Goal: Find specific fact: Find contact information

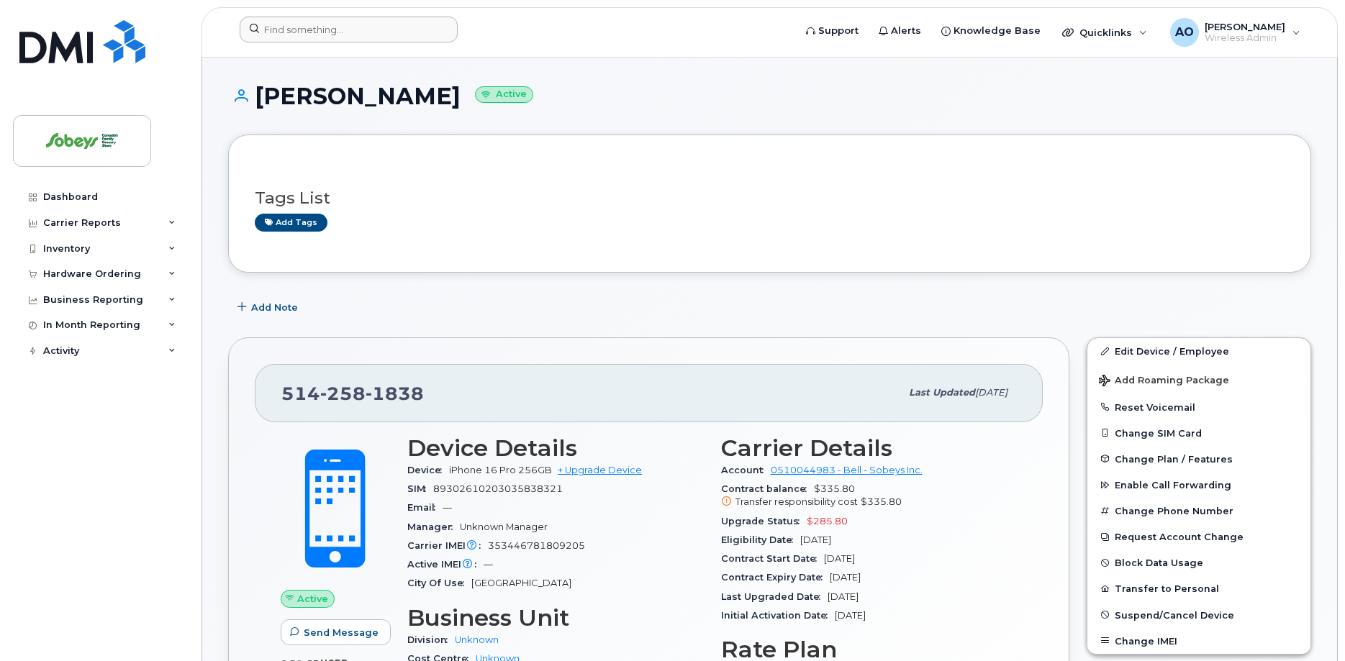
scroll to position [73, 0]
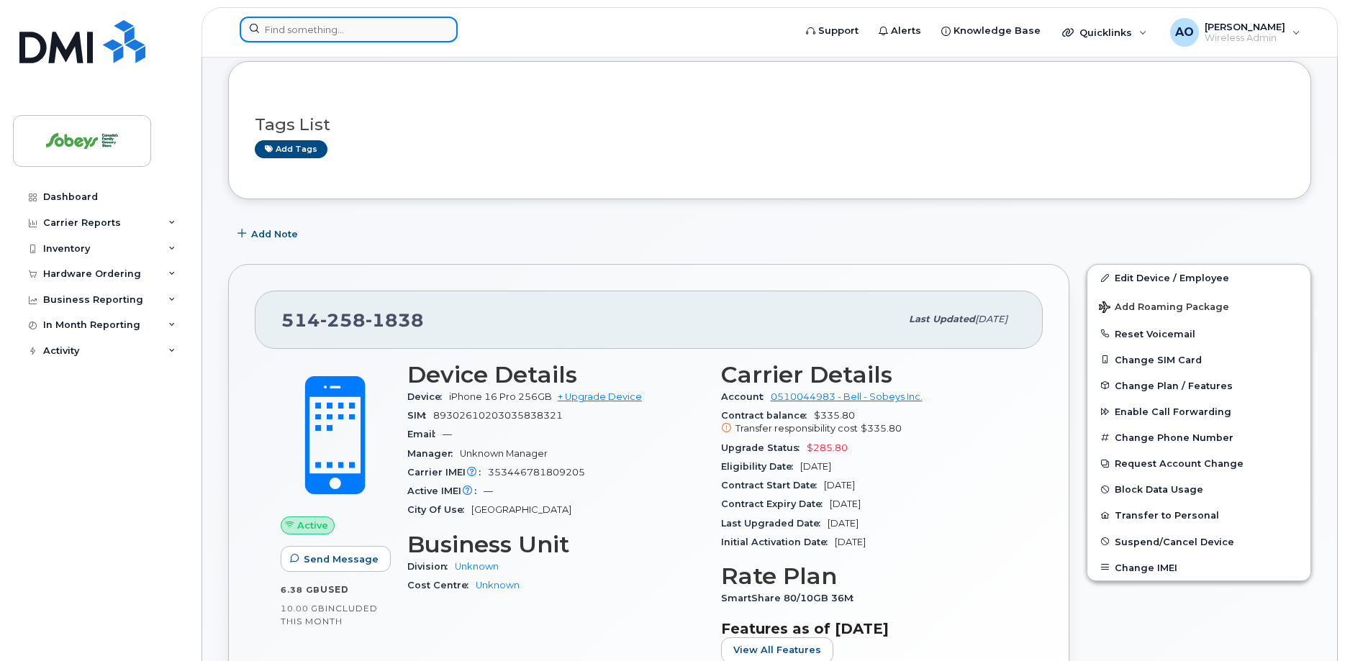
click at [319, 31] on input at bounding box center [349, 30] width 218 height 26
paste input "AUDREY.PROVOST@SOBEYS.COM"
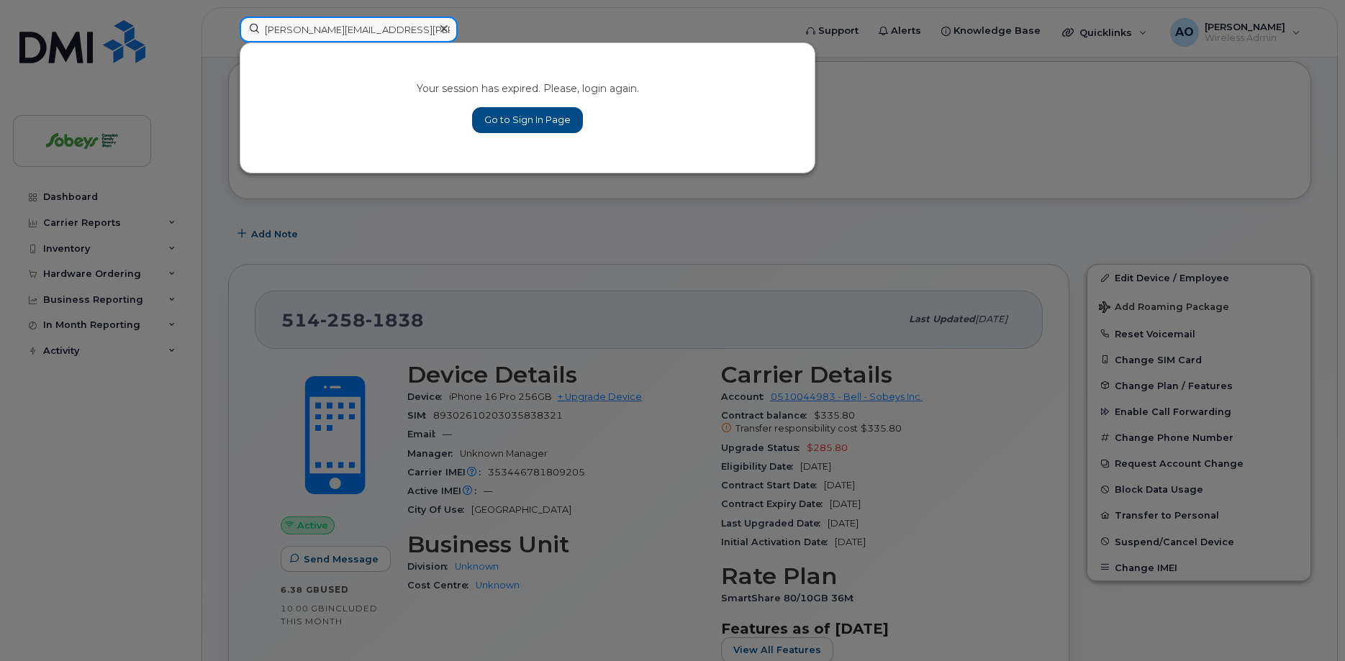
drag, startPoint x: 472, startPoint y: 34, endPoint x: 540, endPoint y: 43, distance: 69.0
click at [458, 42] on input "AUDREY.PROVOST@SOBEYS.COM" at bounding box center [349, 30] width 218 height 26
type input "AUDREY"
click at [571, 124] on link "Go to Sign In Page" at bounding box center [527, 120] width 111 height 26
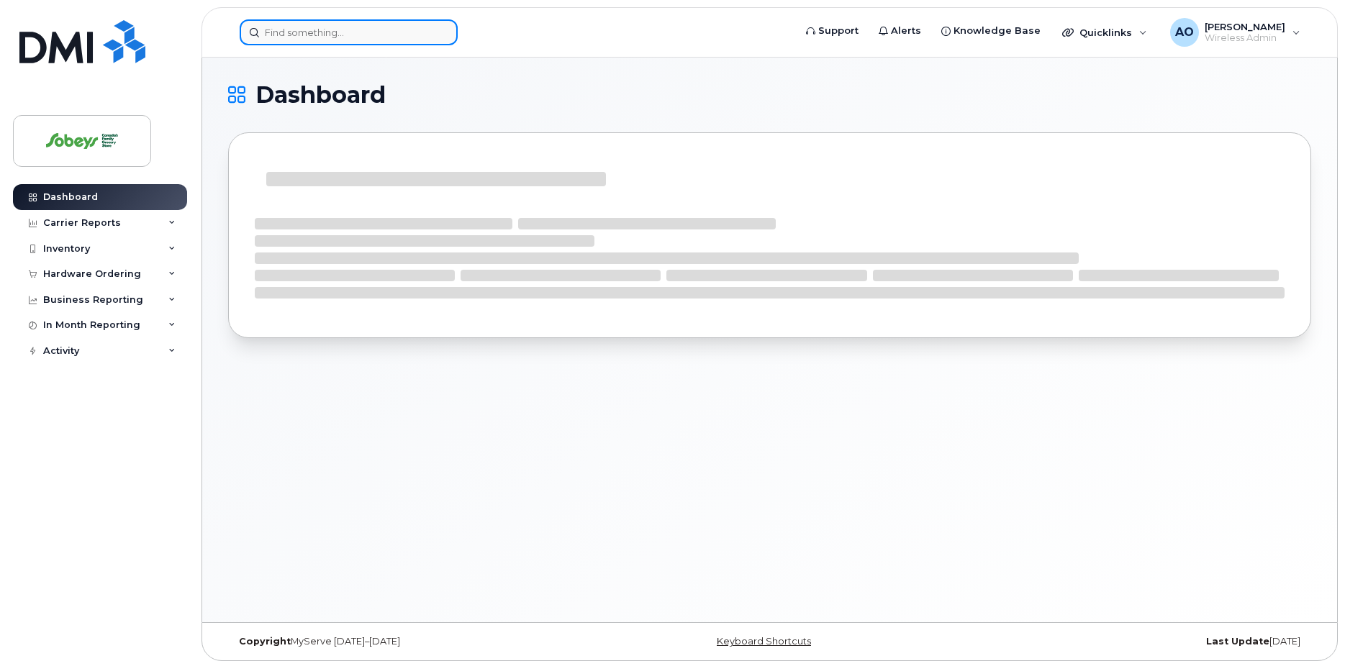
click at [367, 40] on input at bounding box center [349, 32] width 218 height 26
paste input "AUDREY.PROVOST@SOBEYS.COM"
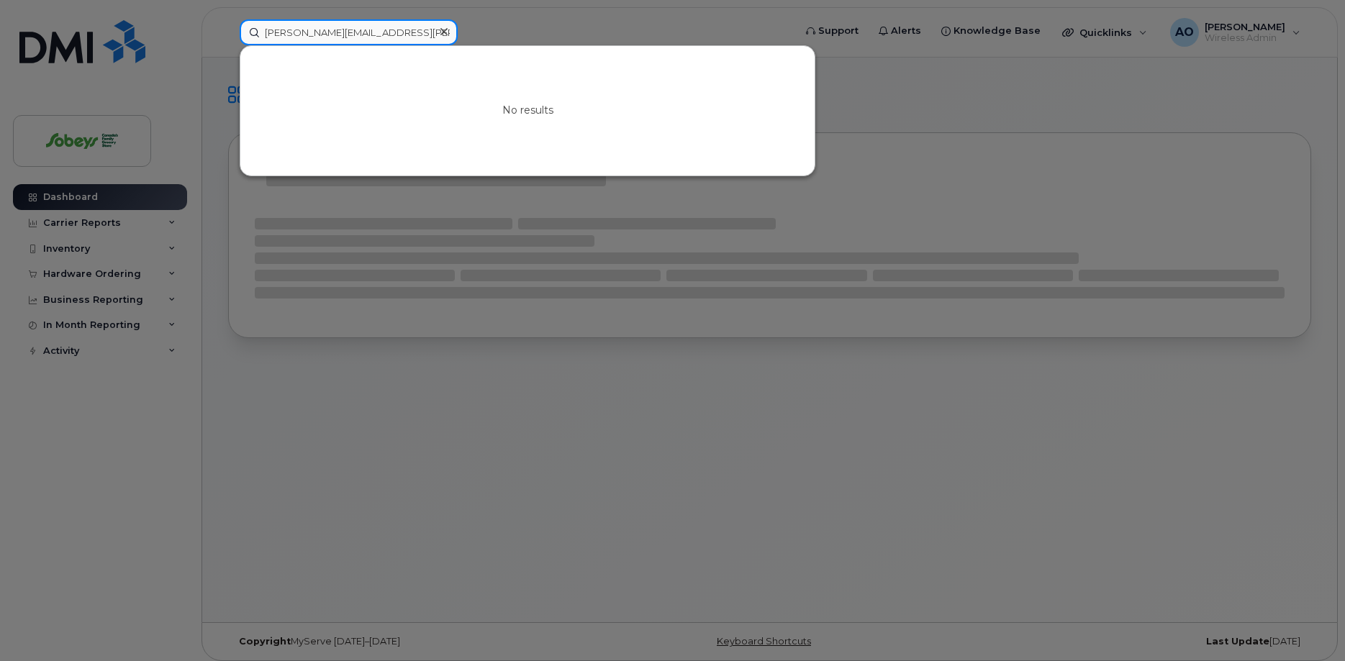
click at [304, 37] on input "AUDREY.PROVOST@SOBEYS.COM" at bounding box center [349, 32] width 218 height 26
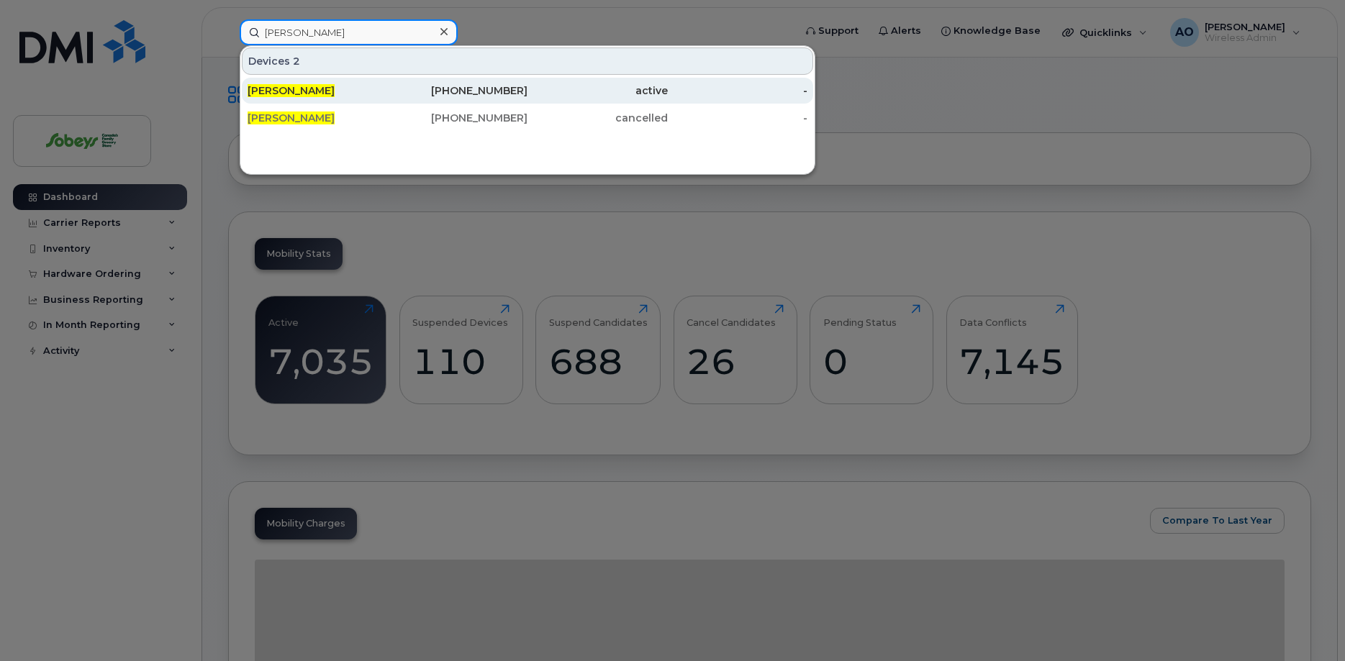
type input "AUDREY PROVOST"
click at [317, 91] on span "Audrey Provost" at bounding box center [290, 90] width 87 height 13
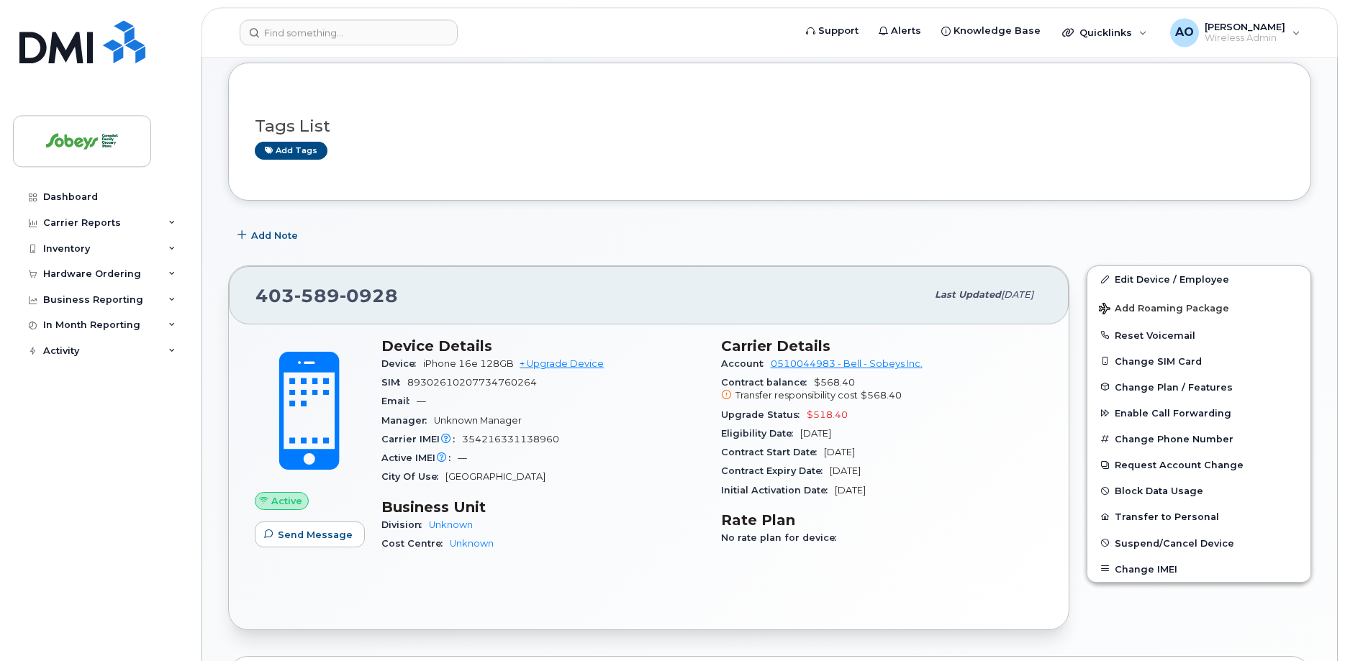
scroll to position [147, 0]
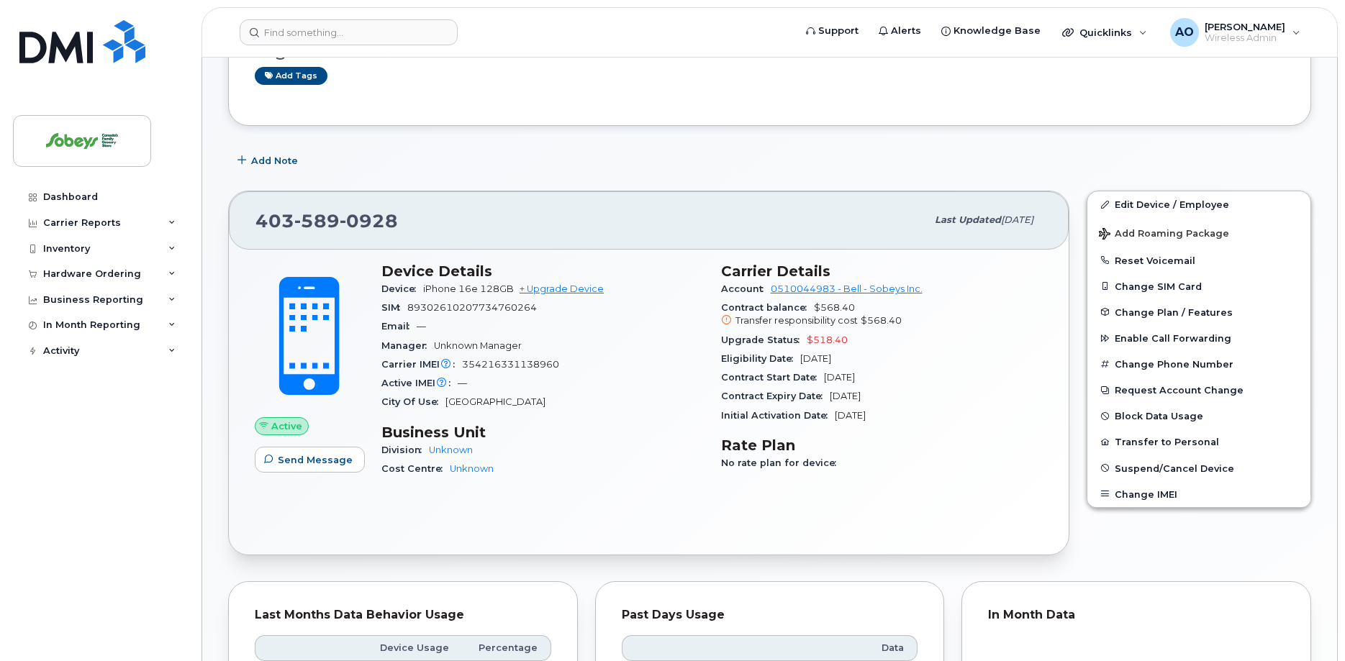
drag, startPoint x: 407, startPoint y: 214, endPoint x: 344, endPoint y: 218, distance: 63.4
click at [386, 218] on div "403 589 0928" at bounding box center [590, 220] width 670 height 30
drag, startPoint x: 344, startPoint y: 218, endPoint x: 249, endPoint y: 217, distance: 95.0
click at [249, 217] on div "403 589 0928 Last updated Oct 03, 2025" at bounding box center [649, 220] width 840 height 58
click at [276, 226] on span "403 589 0928" at bounding box center [326, 221] width 142 height 22
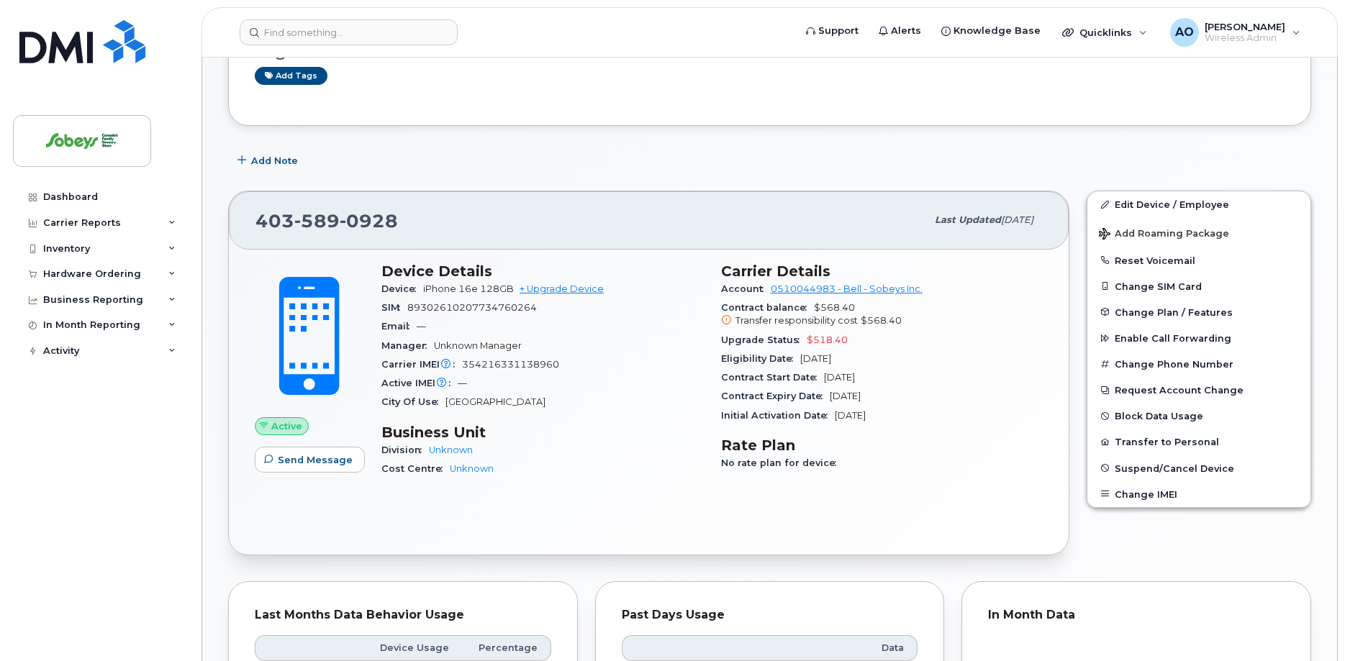
click at [303, 219] on span "589" at bounding box center [316, 221] width 45 height 22
copy span "403 589 0928"
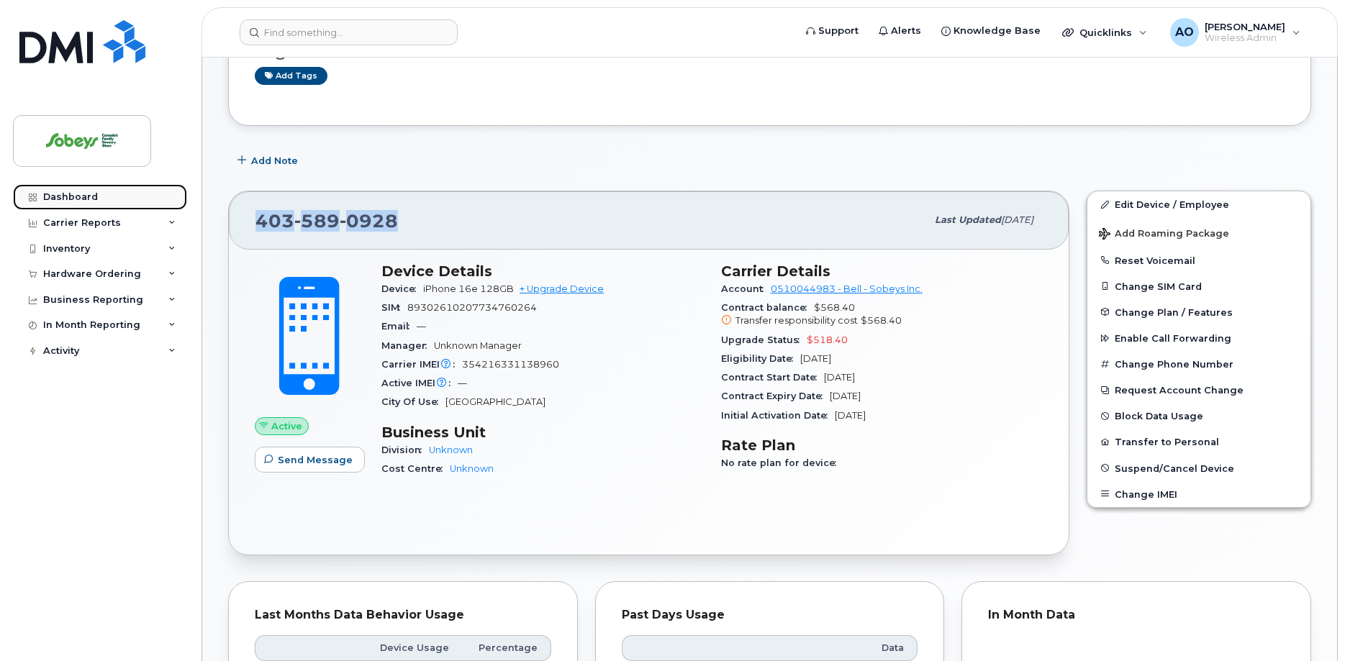
click at [80, 200] on div "Dashboard" at bounding box center [70, 197] width 55 height 12
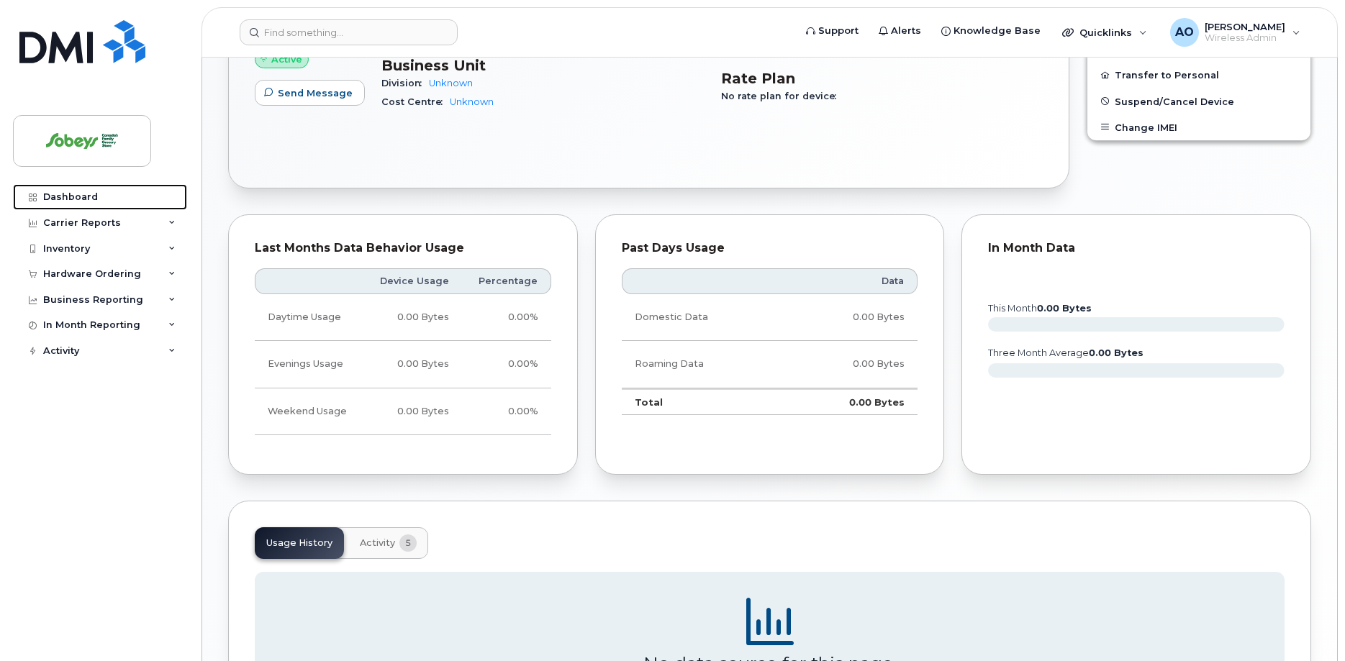
scroll to position [694, 0]
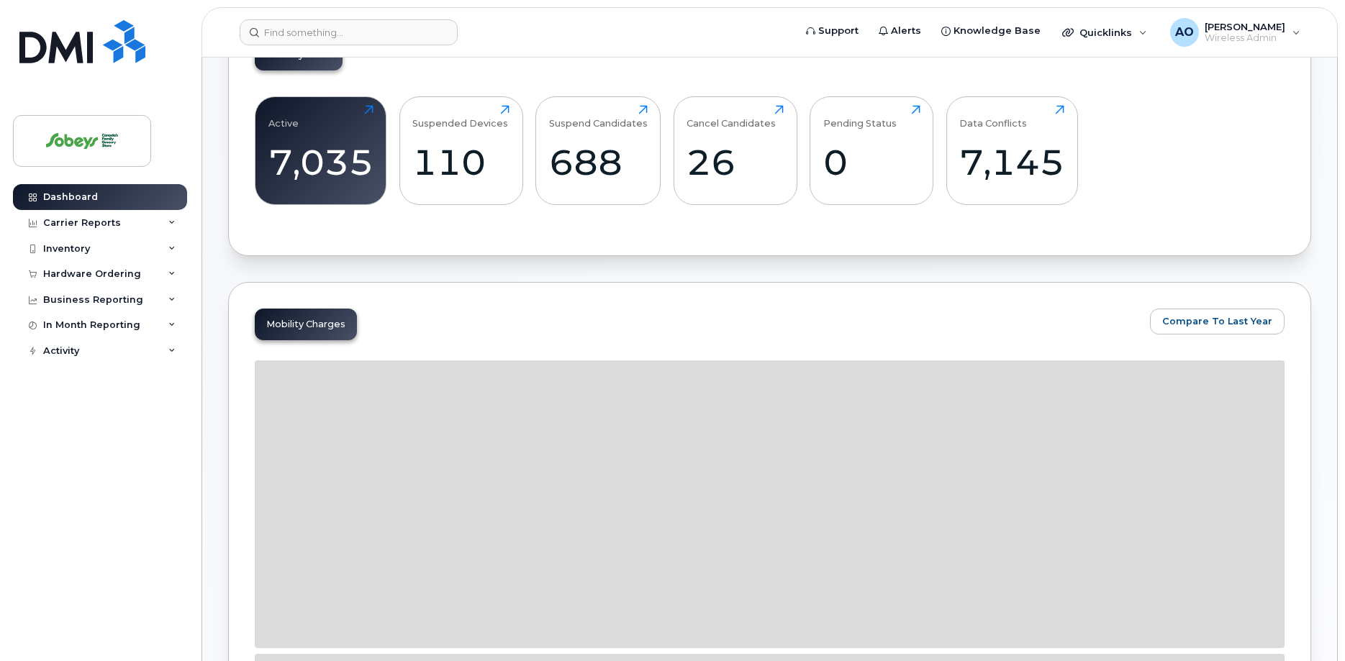
scroll to position [220, 0]
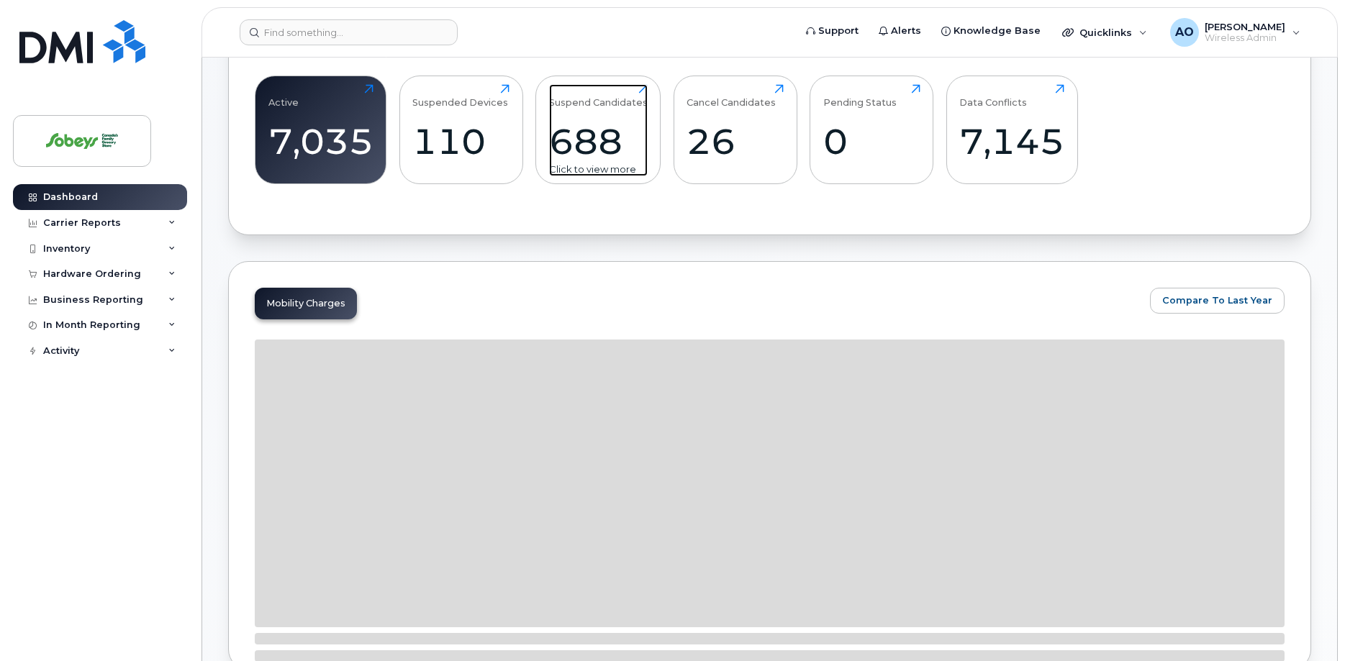
click at [588, 142] on div "688" at bounding box center [598, 141] width 99 height 42
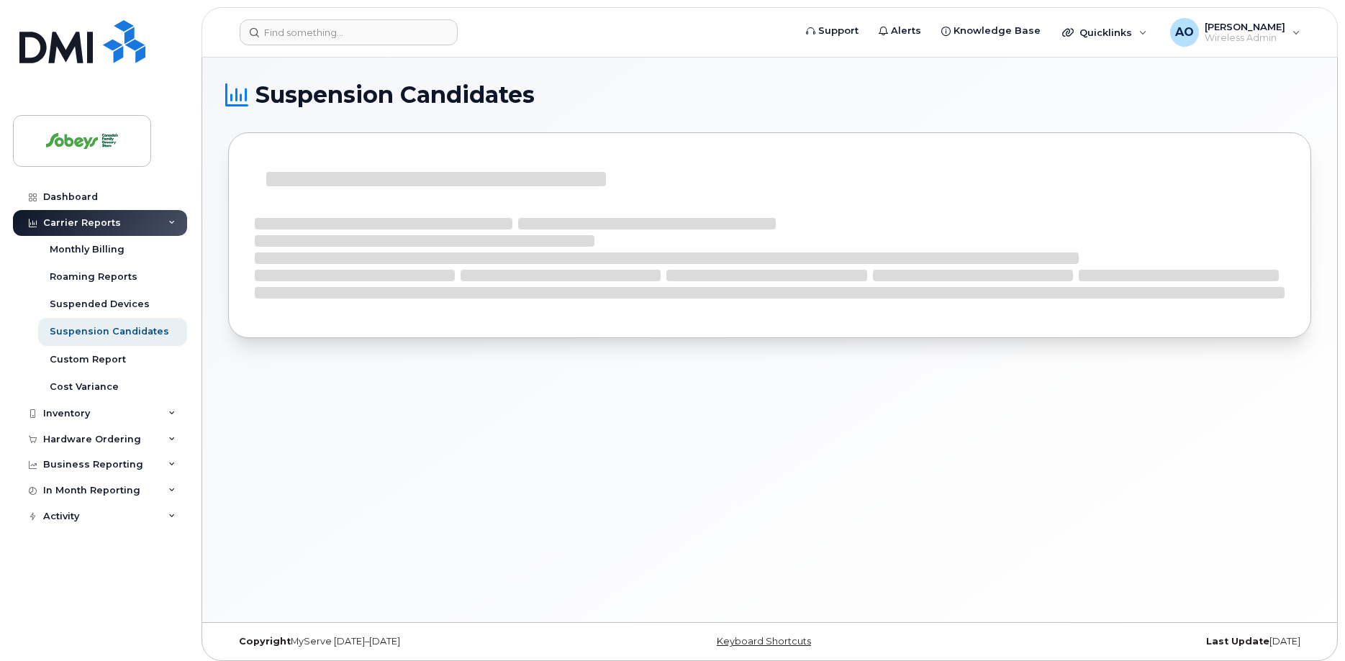
scroll to position [7, 0]
